Goal: Transaction & Acquisition: Purchase product/service

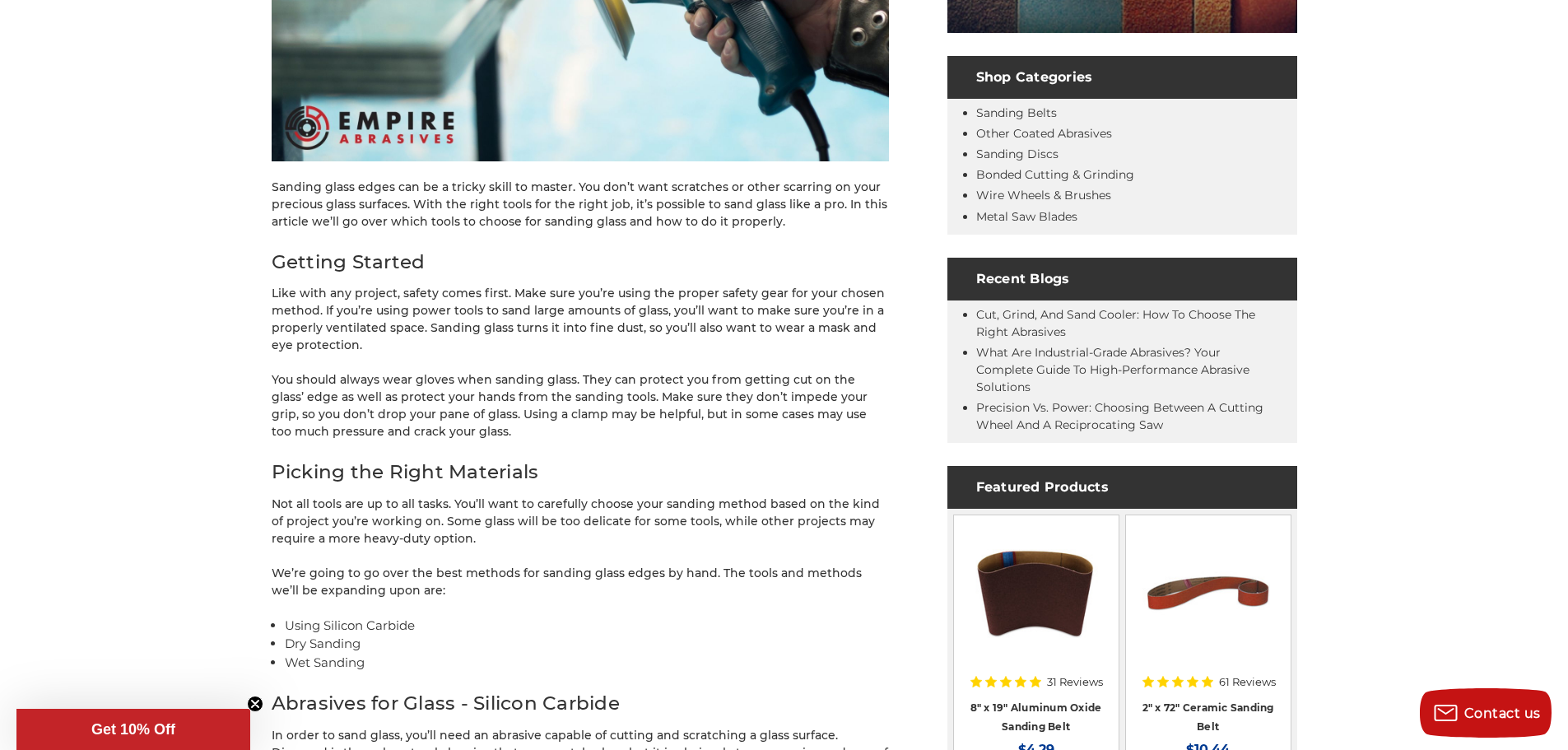
scroll to position [658, 0]
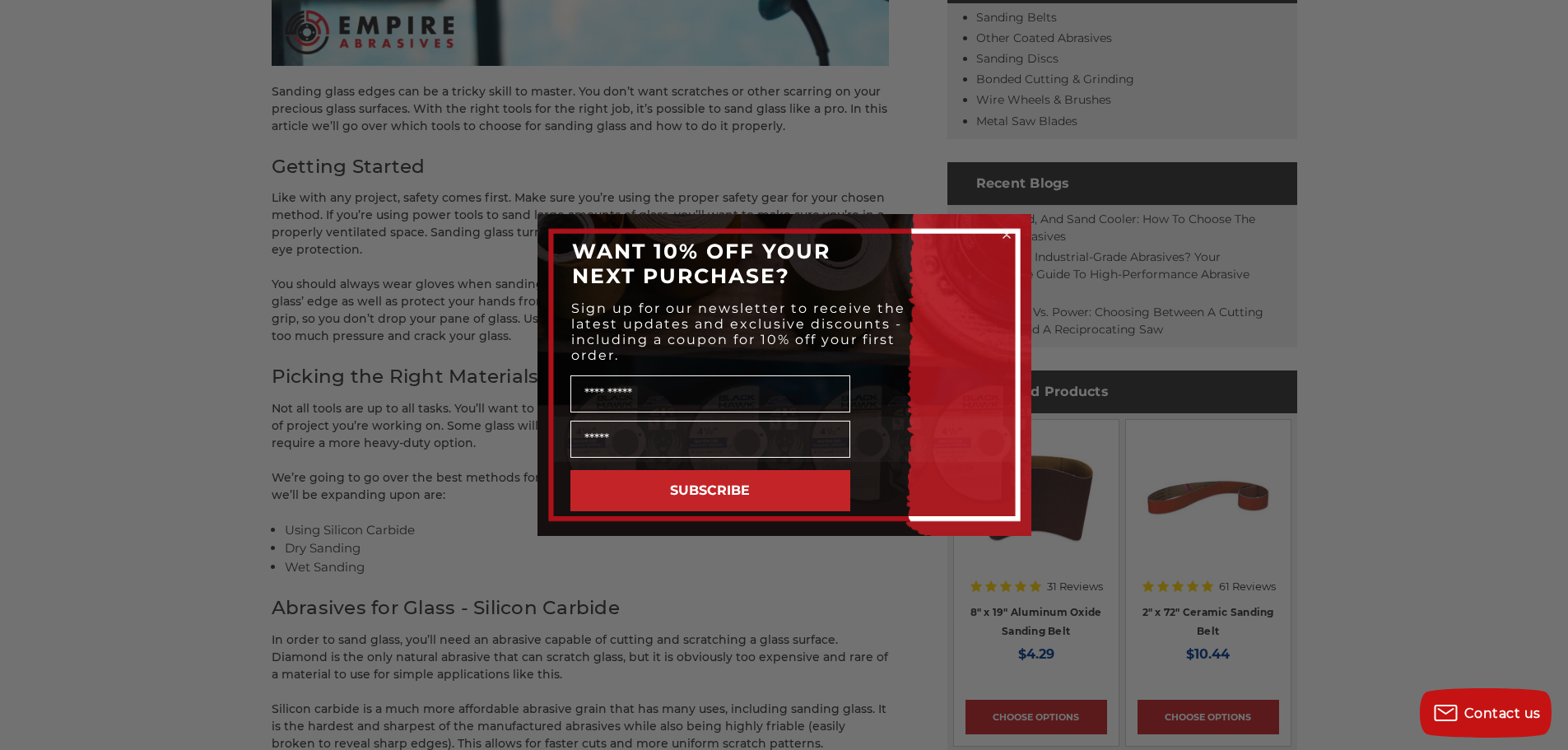
click at [736, 583] on div "Close dialog WANT 10% OFF YOUR NEXT PURCHASE? Sign up for our newsletter to rec…" at bounding box center [784, 375] width 1568 height 750
click at [1010, 232] on icon "Close dialog" at bounding box center [1006, 235] width 7 height 7
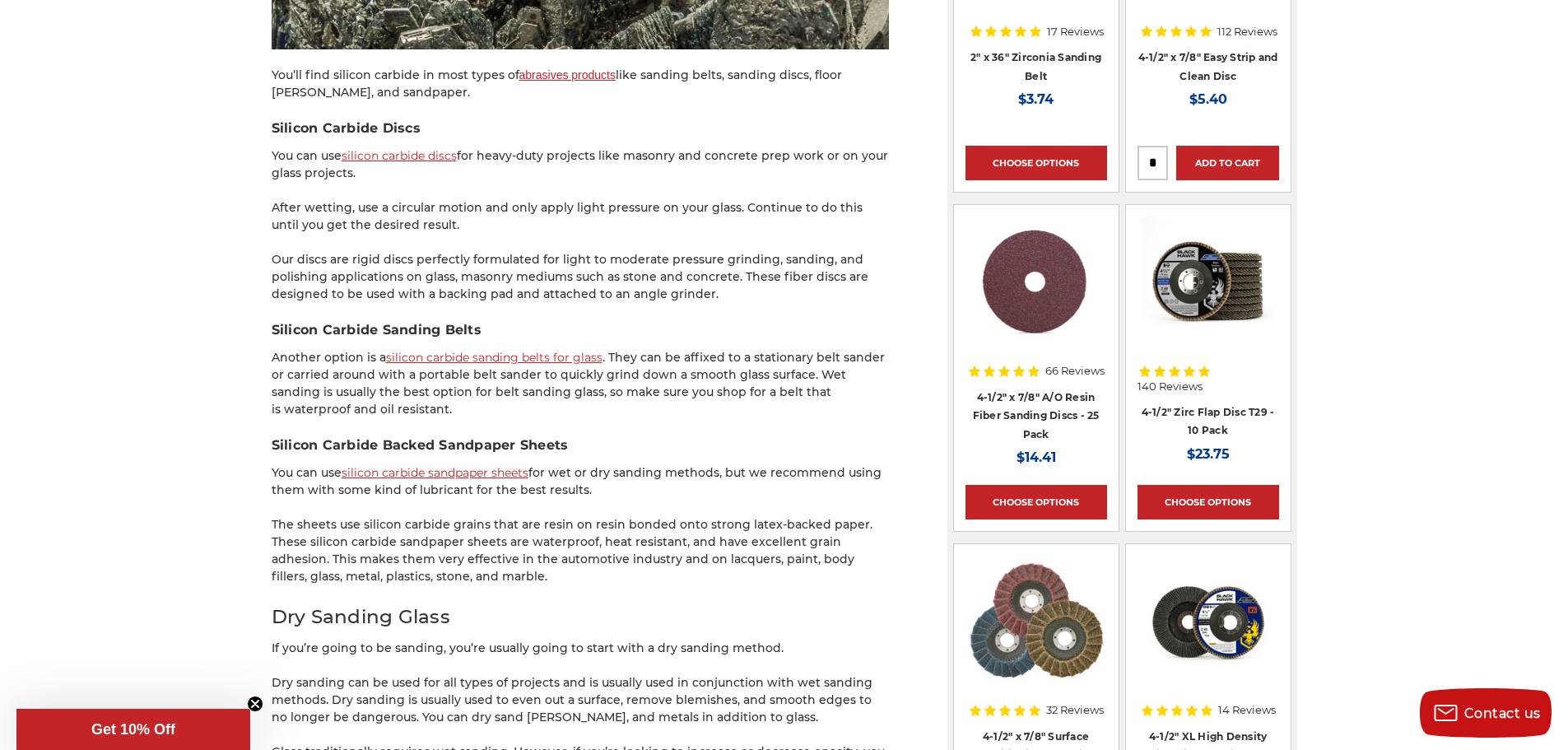
scroll to position [1482, 0]
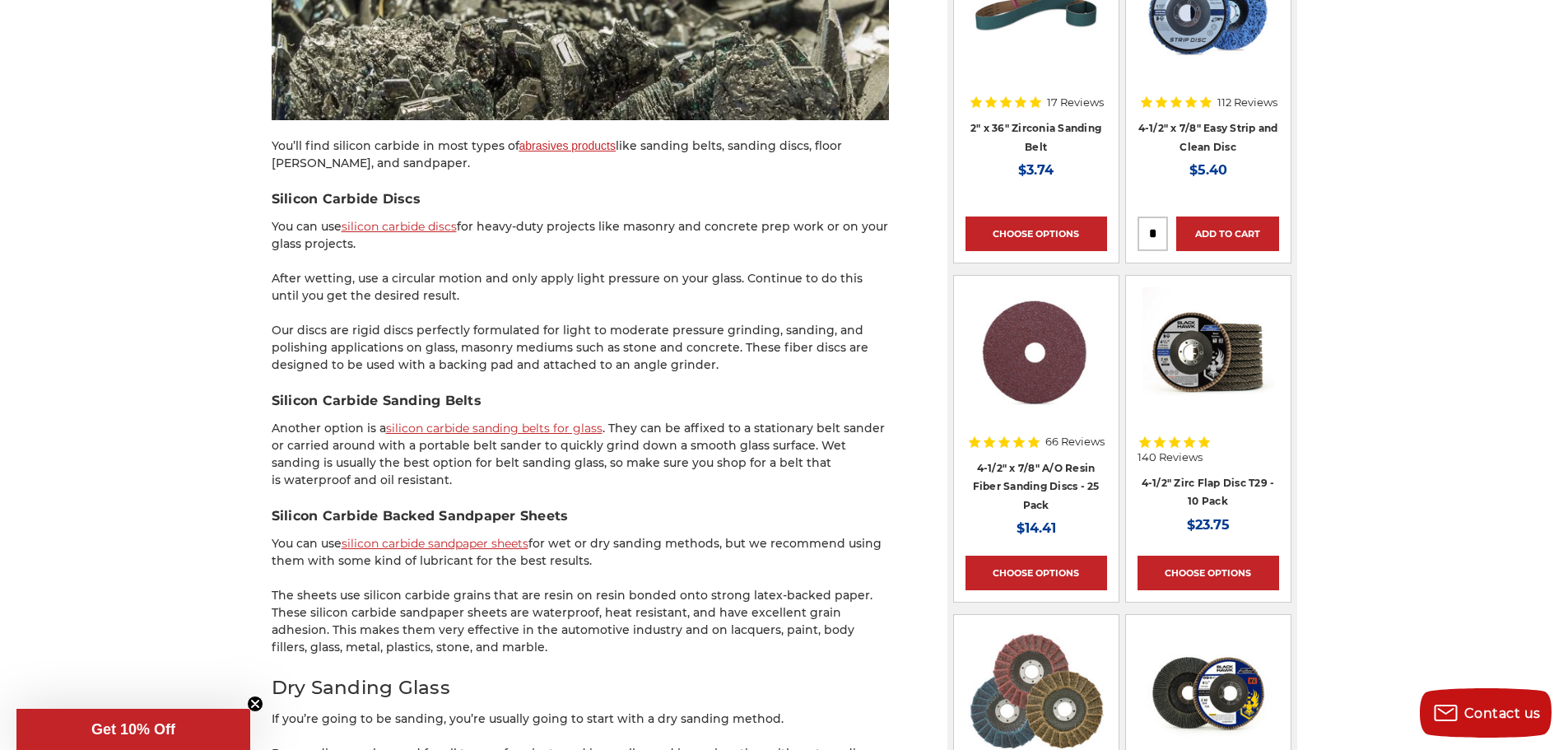
click at [513, 427] on link "silicon carbide sanding belts for glass" at bounding box center [494, 428] width 217 height 15
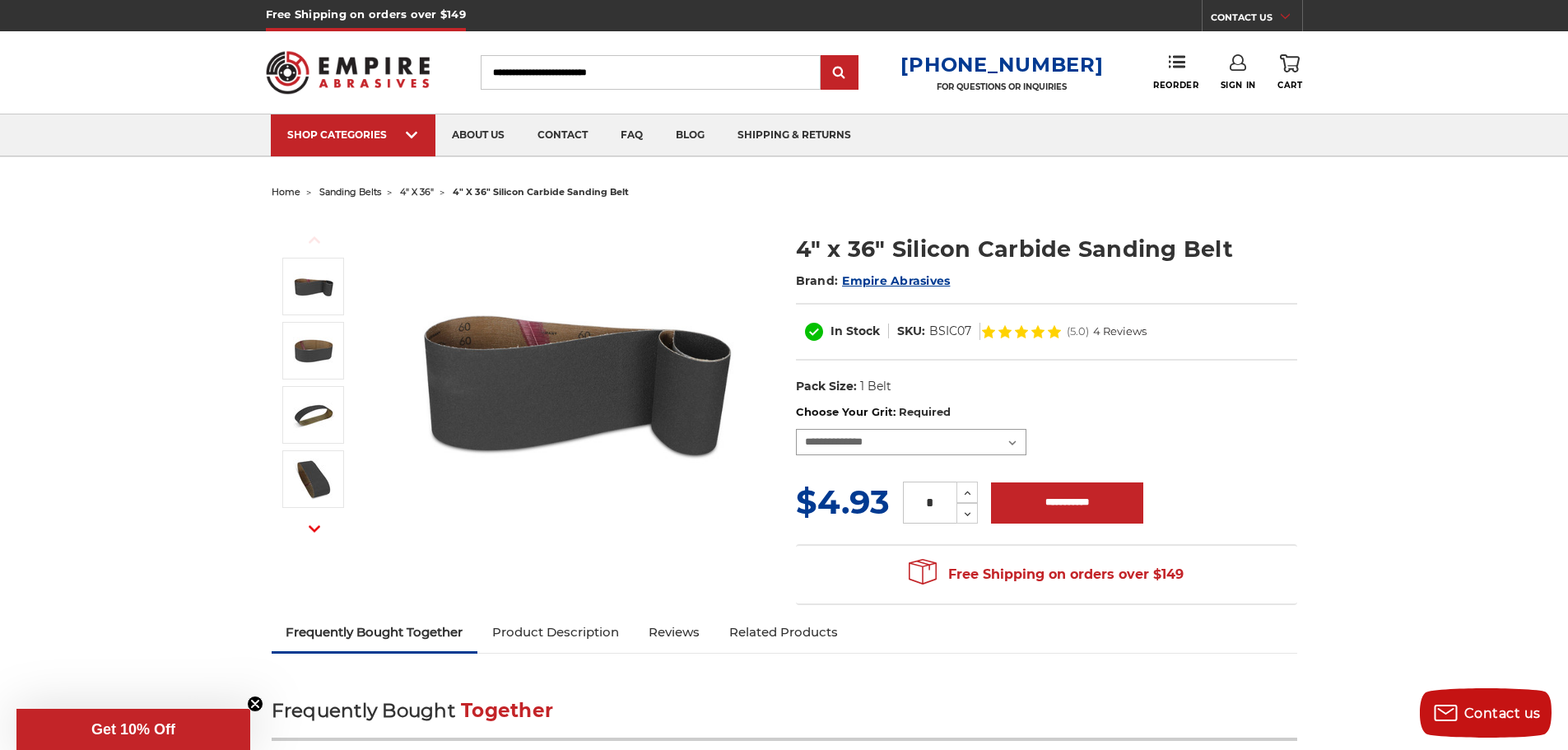
click at [1010, 444] on select "**********" at bounding box center [911, 442] width 231 height 26
click at [1194, 384] on dl "UPC: Pack Size: 1 Belt Material: Silicon Carbide" at bounding box center [1046, 387] width 501 height 35
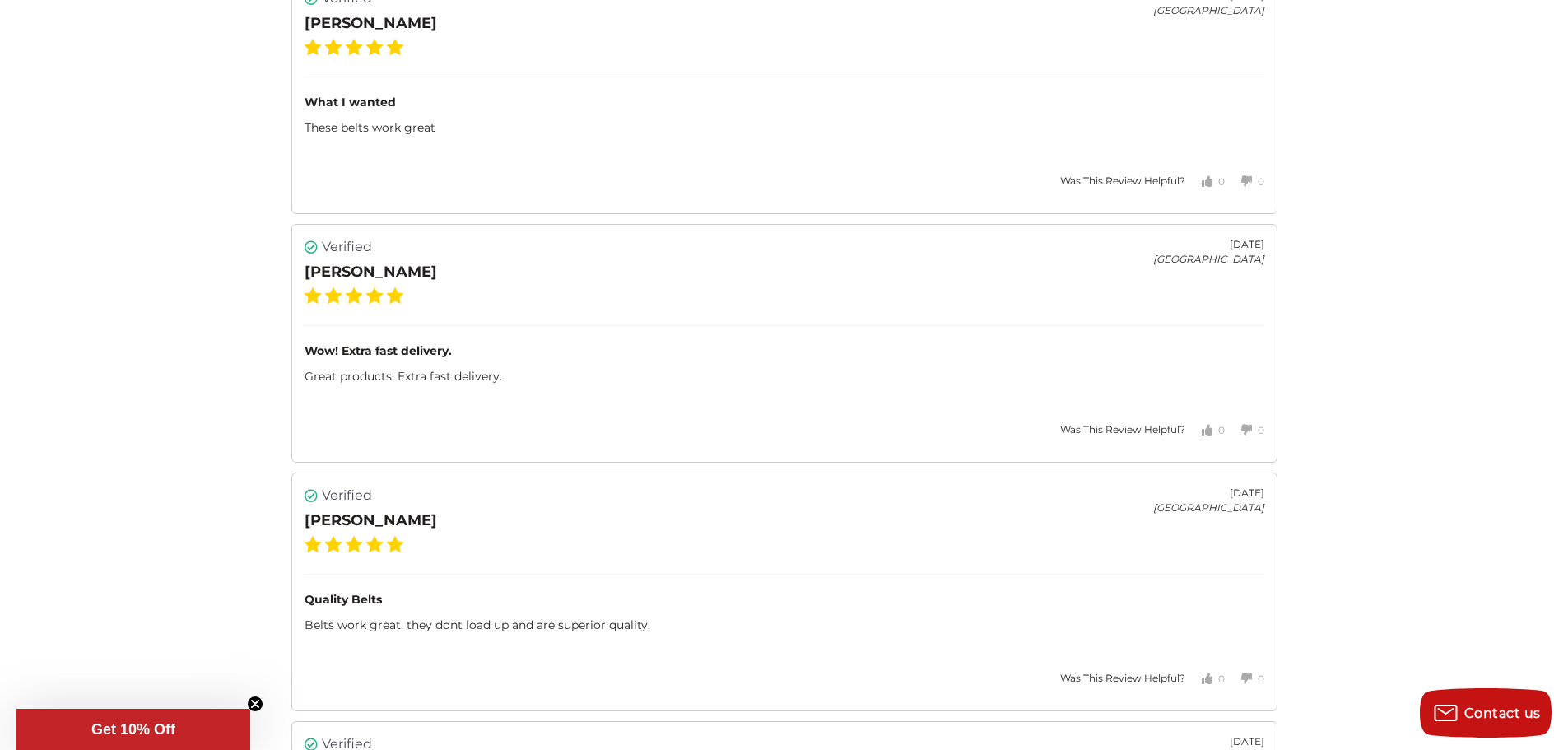
scroll to position [2328, 0]
